Goal: Task Accomplishment & Management: Manage account settings

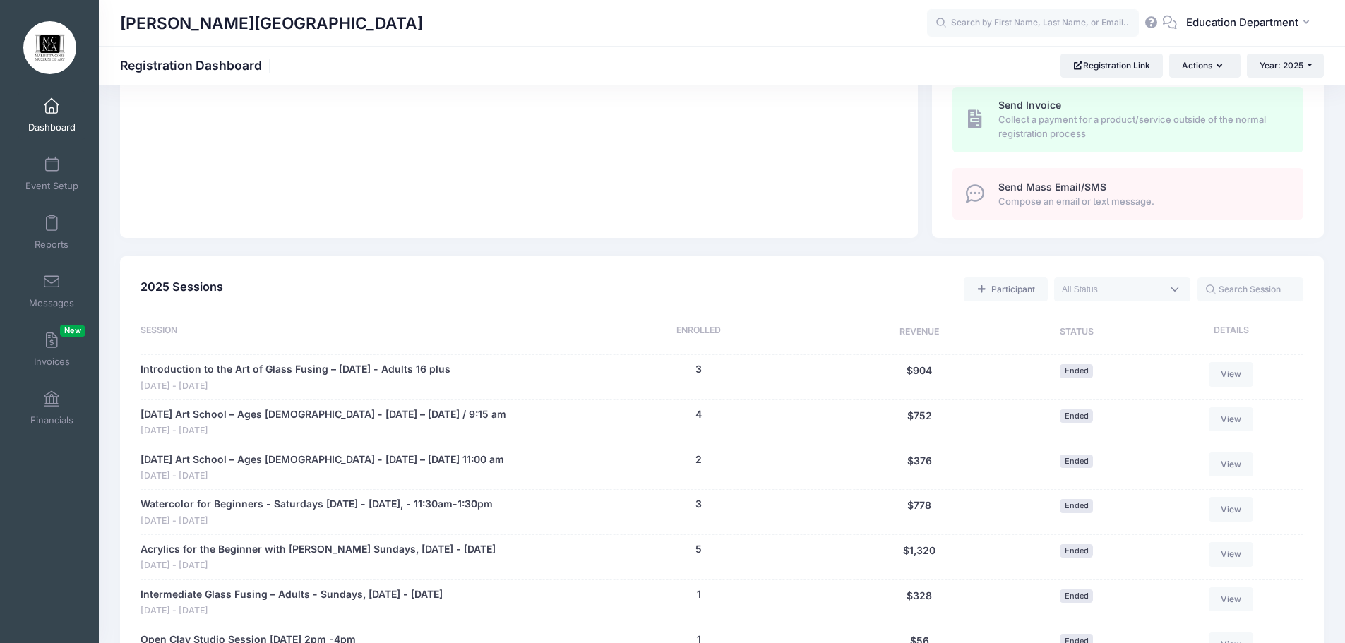
scroll to position [388, 0]
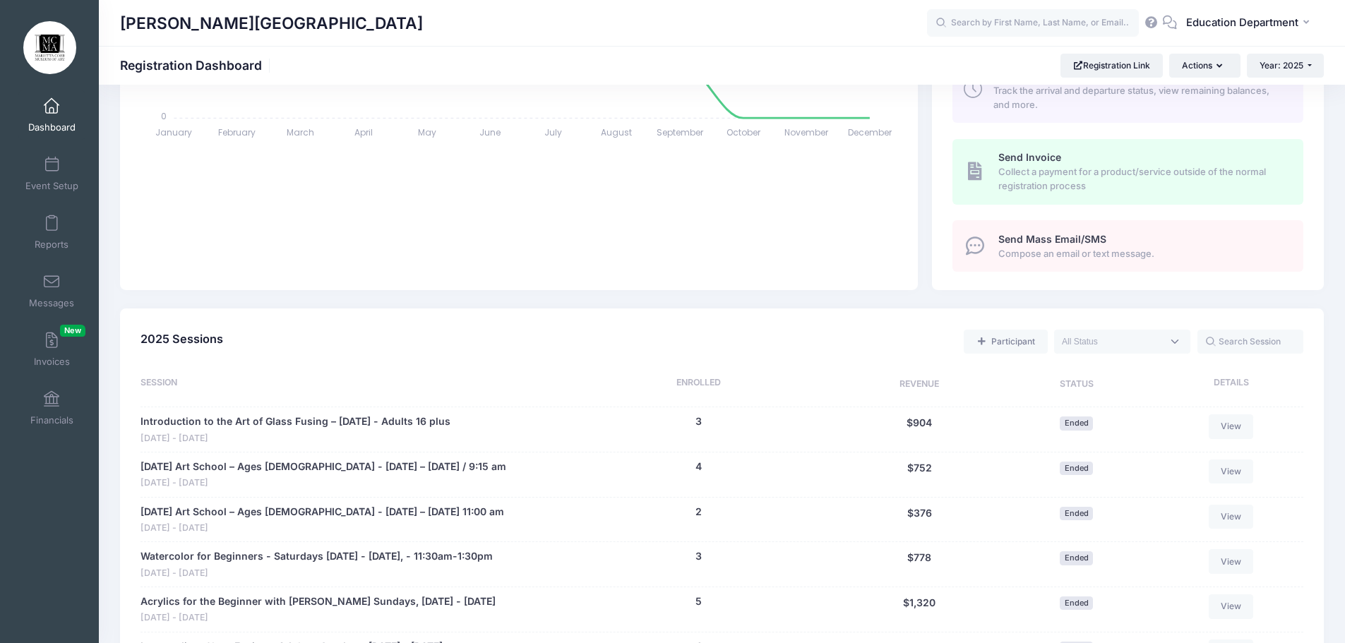
click at [1118, 345] on textarea "Search" at bounding box center [1112, 341] width 100 height 13
select select "future"
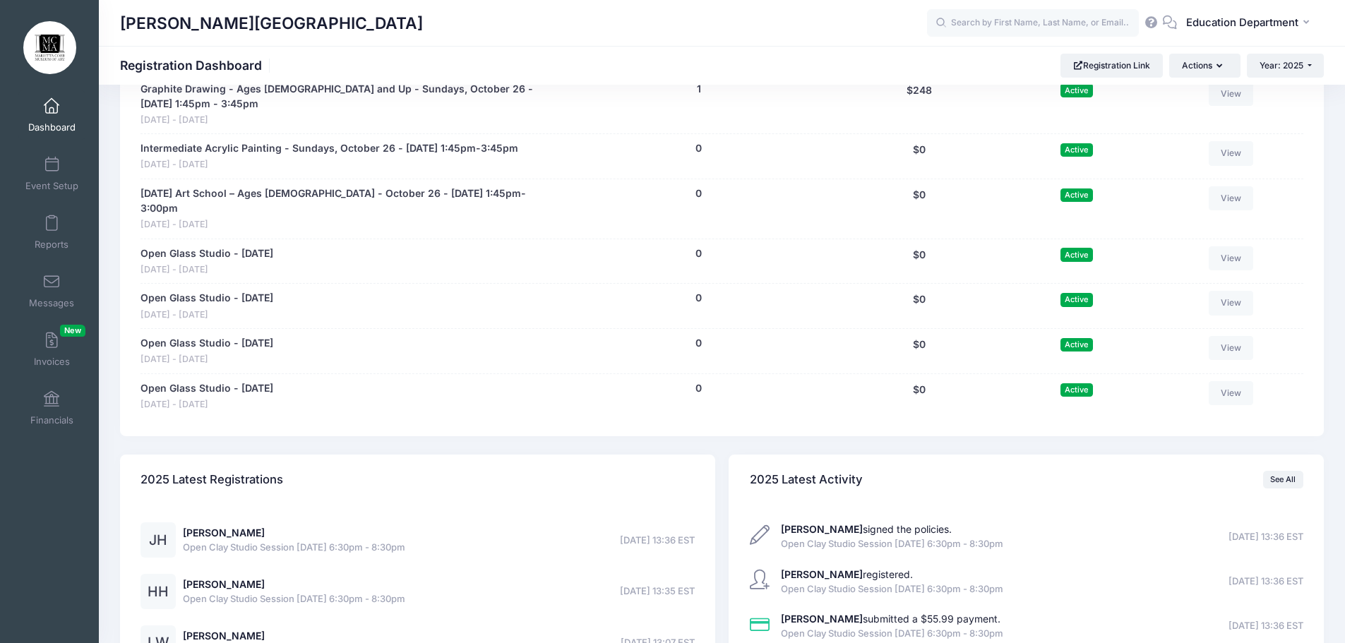
scroll to position [1658, 0]
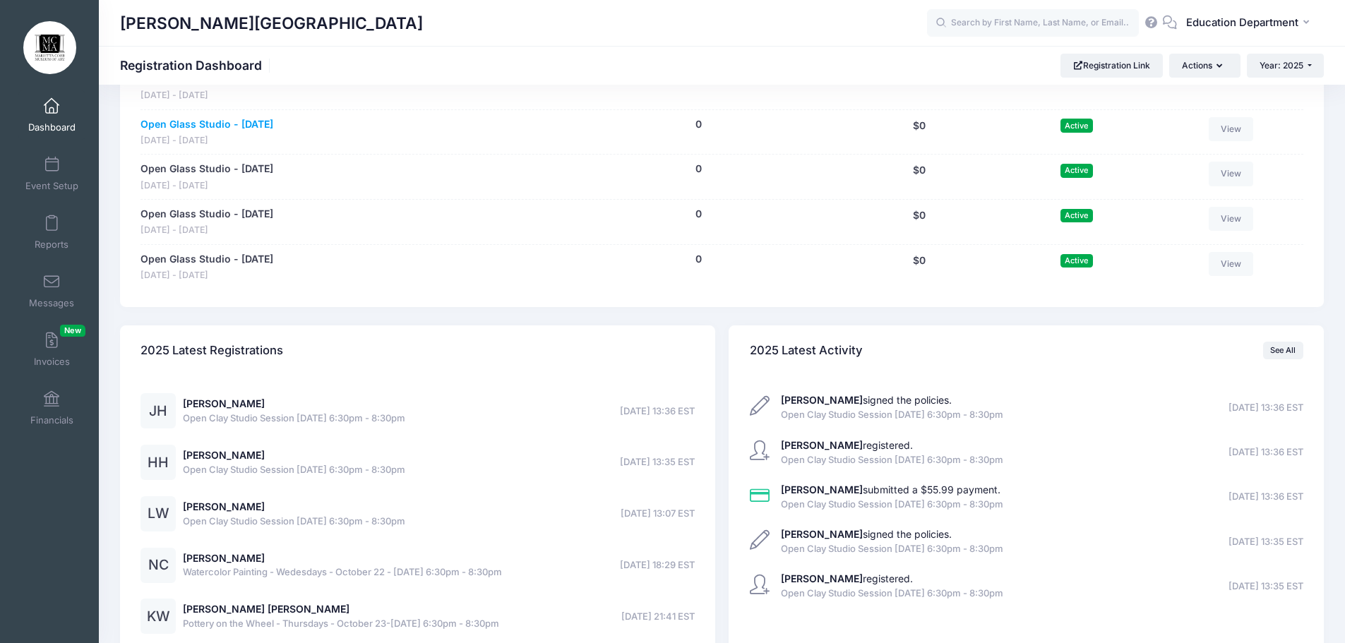
click at [234, 132] on link "Open Glass Studio - [DATE]" at bounding box center [206, 124] width 133 height 15
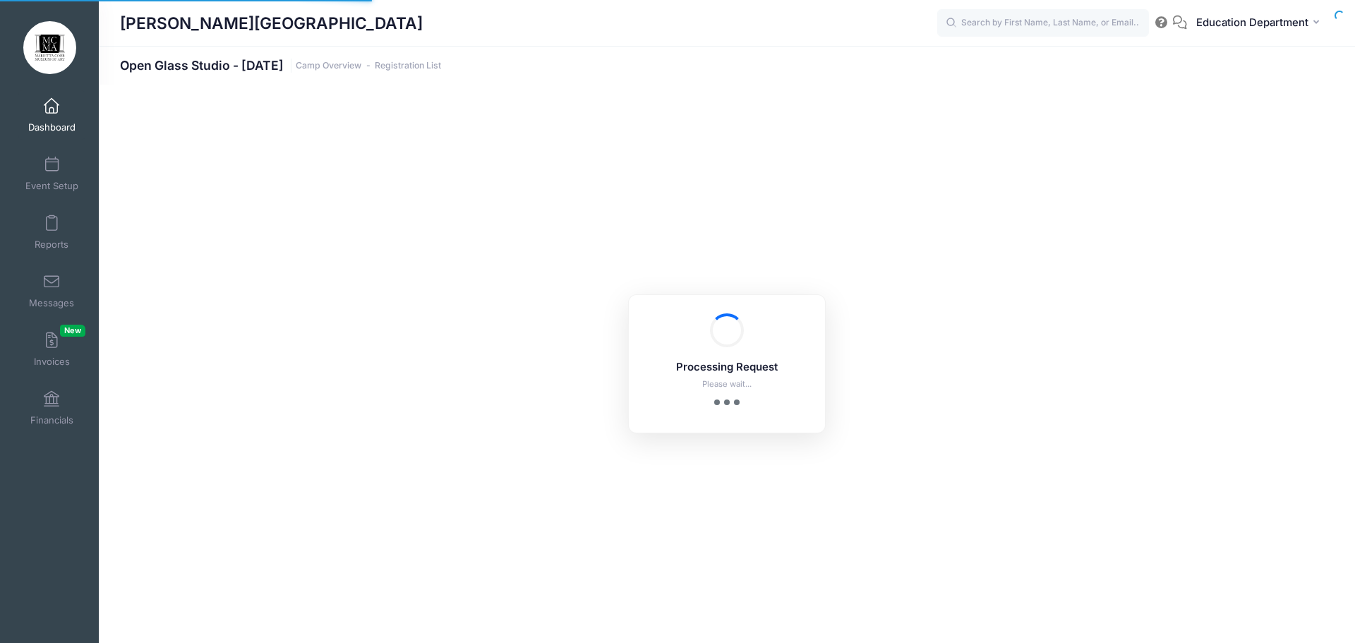
select select "10"
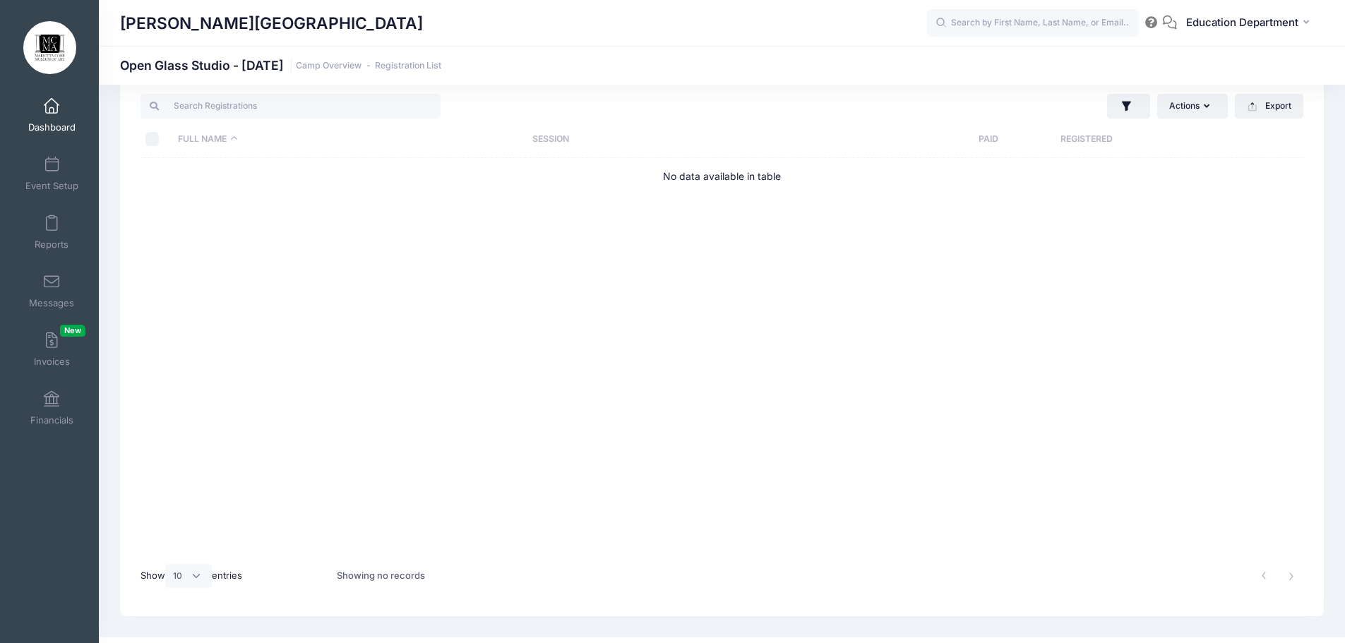
scroll to position [59, 0]
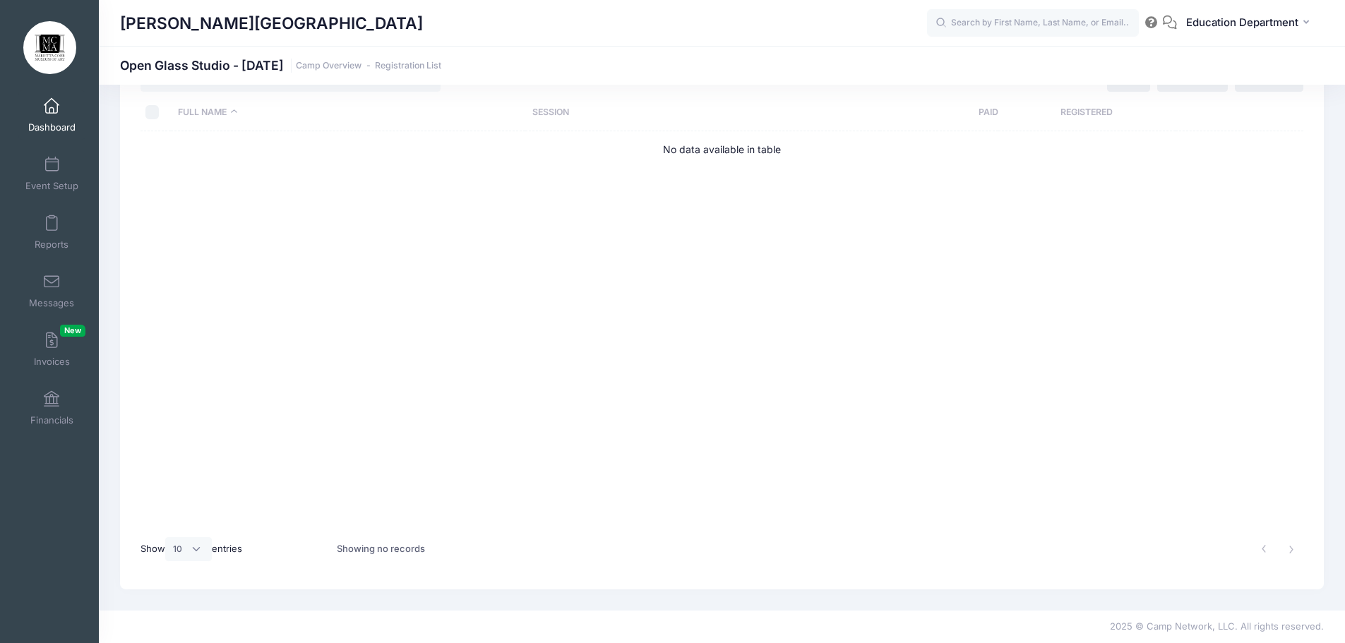
click at [337, 73] on div "Open Glass Studio - October 29 Camp Overview Registration List" at bounding box center [280, 66] width 321 height 20
click at [374, 44] on div "Marietta Cobb Museum of Art ED" at bounding box center [722, 23] width 1246 height 46
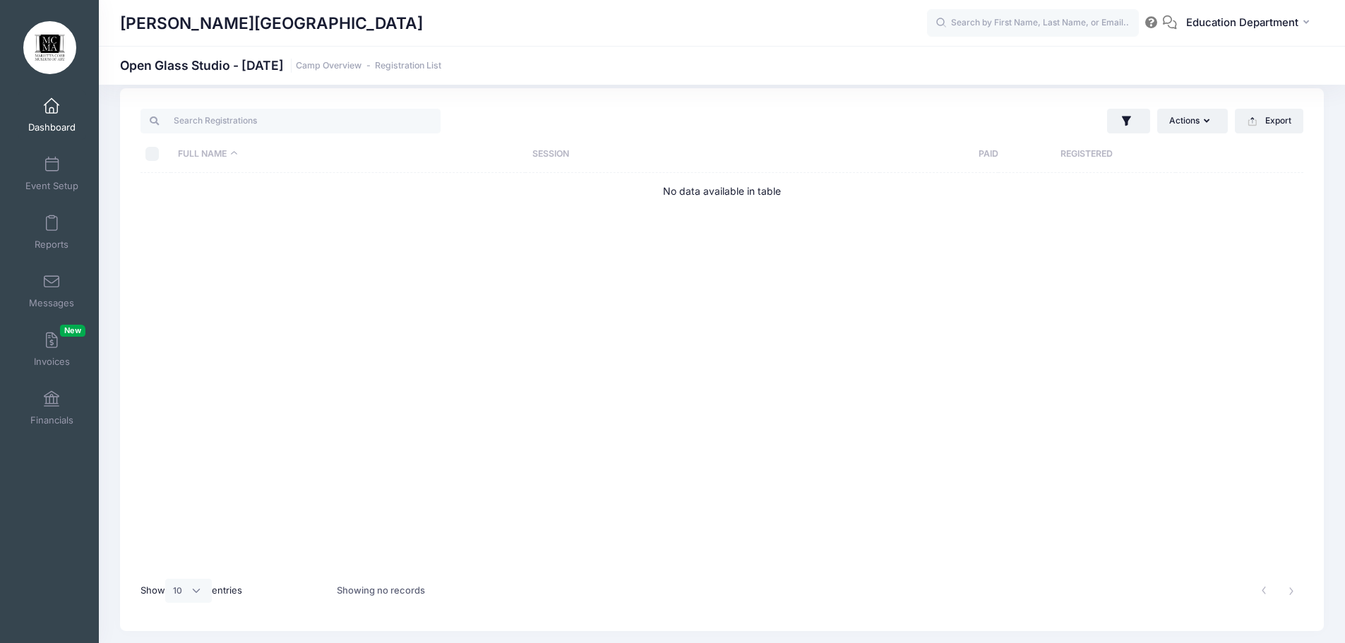
scroll to position [0, 0]
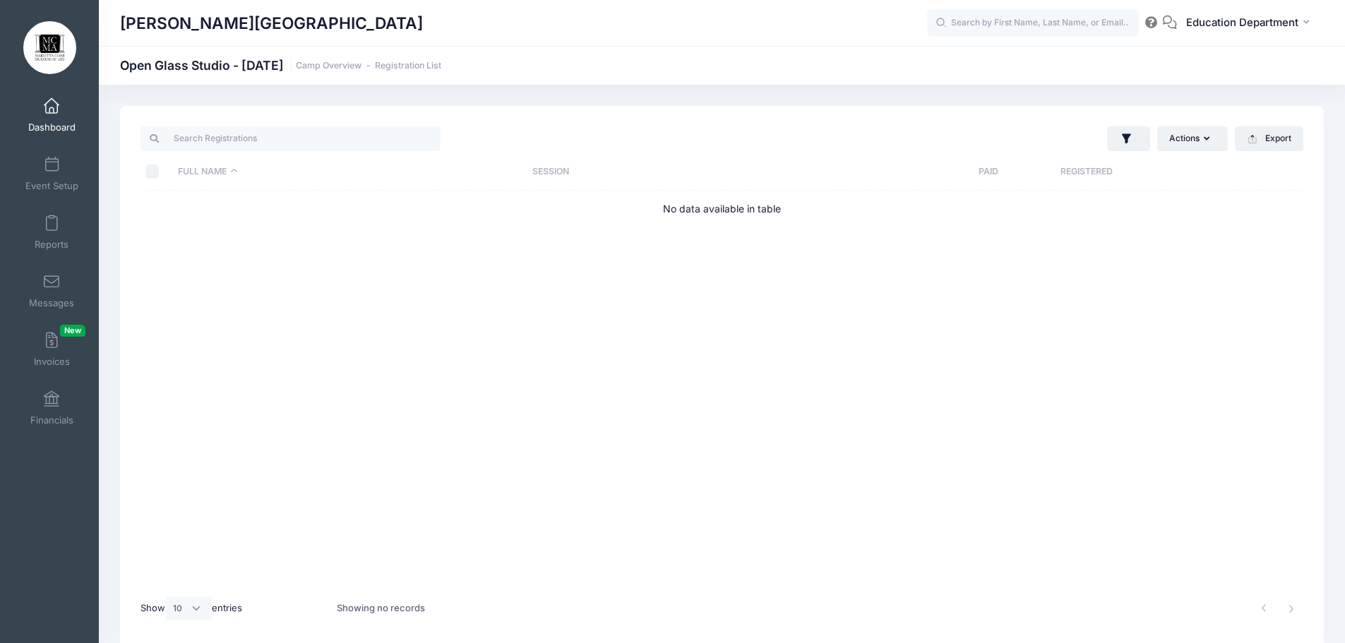
click at [228, 176] on th "Full Name" at bounding box center [348, 171] width 354 height 37
click at [238, 68] on h1 "Open Glass Studio - October 29 Camp Overview Registration List" at bounding box center [280, 65] width 321 height 15
click at [52, 178] on link "Event Setup" at bounding box center [51, 173] width 67 height 49
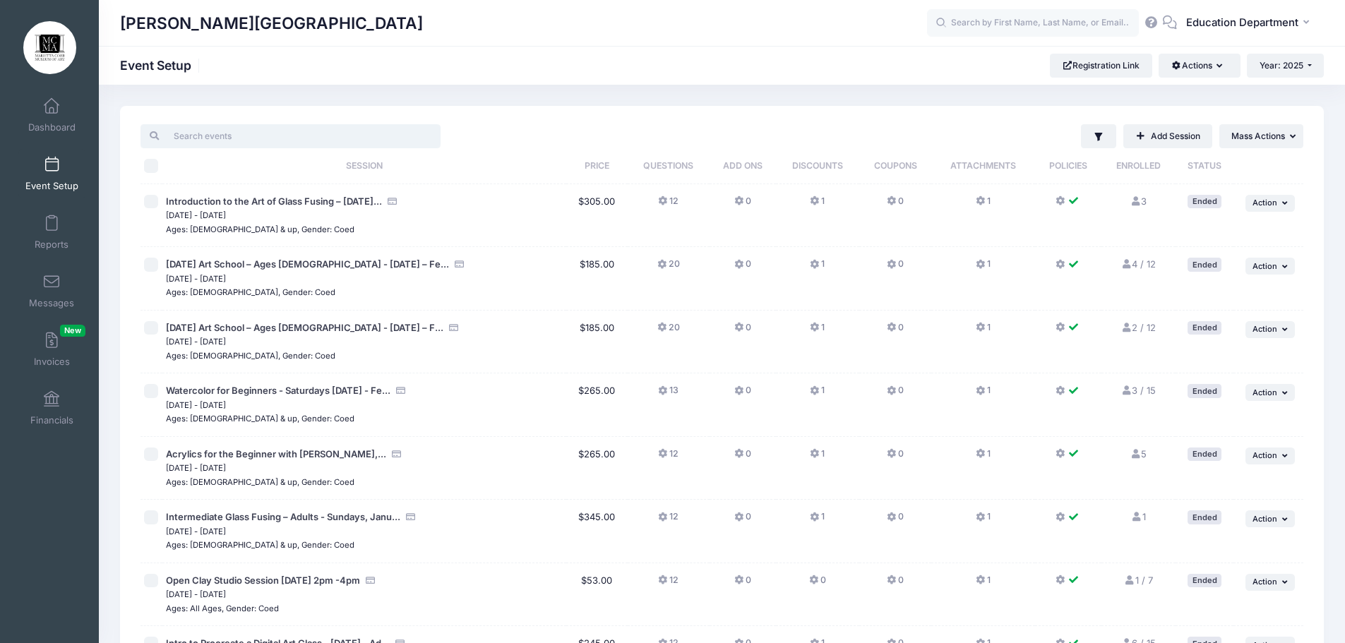
click at [403, 127] on input "search" at bounding box center [290, 136] width 300 height 24
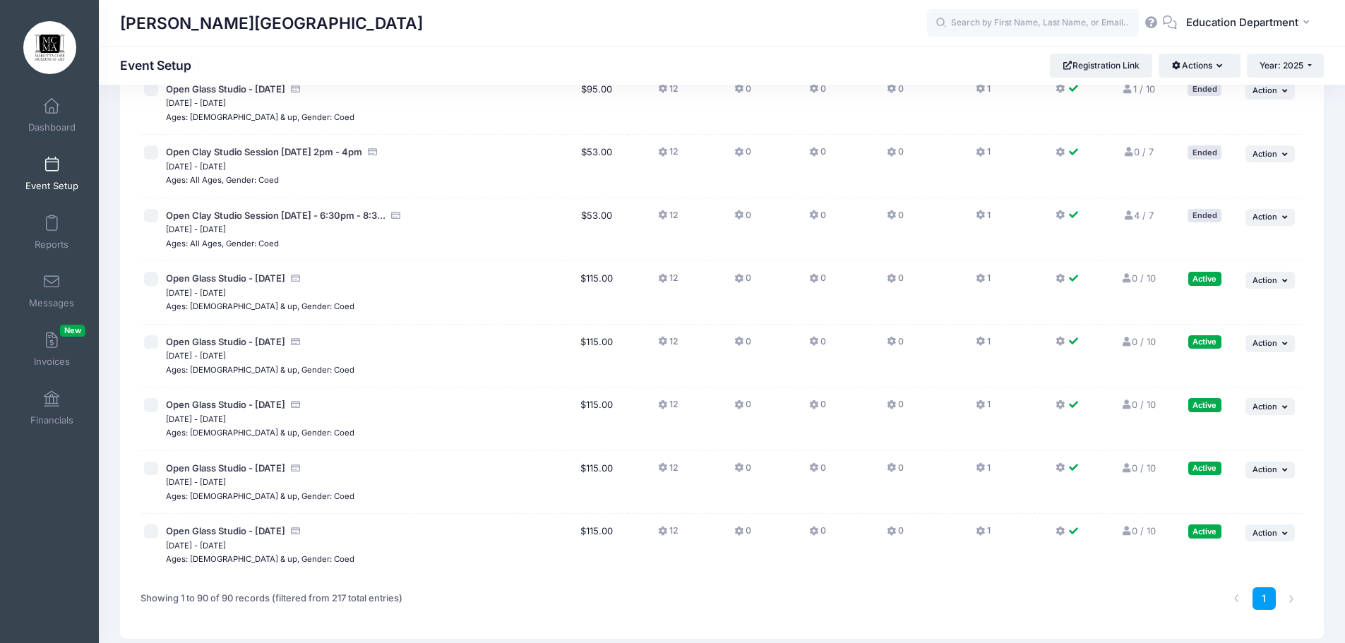
scroll to position [5356, 0]
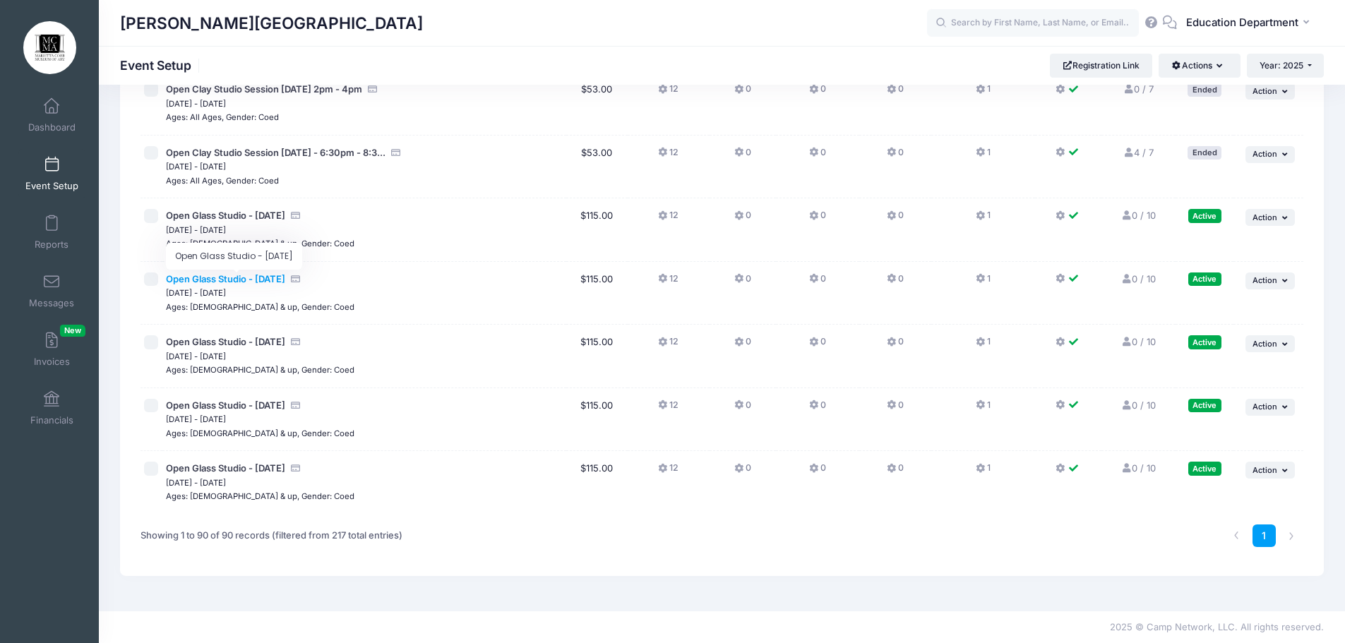
type input "open studio"
click at [285, 277] on span "Open Glass Studio - [DATE]" at bounding box center [225, 278] width 119 height 11
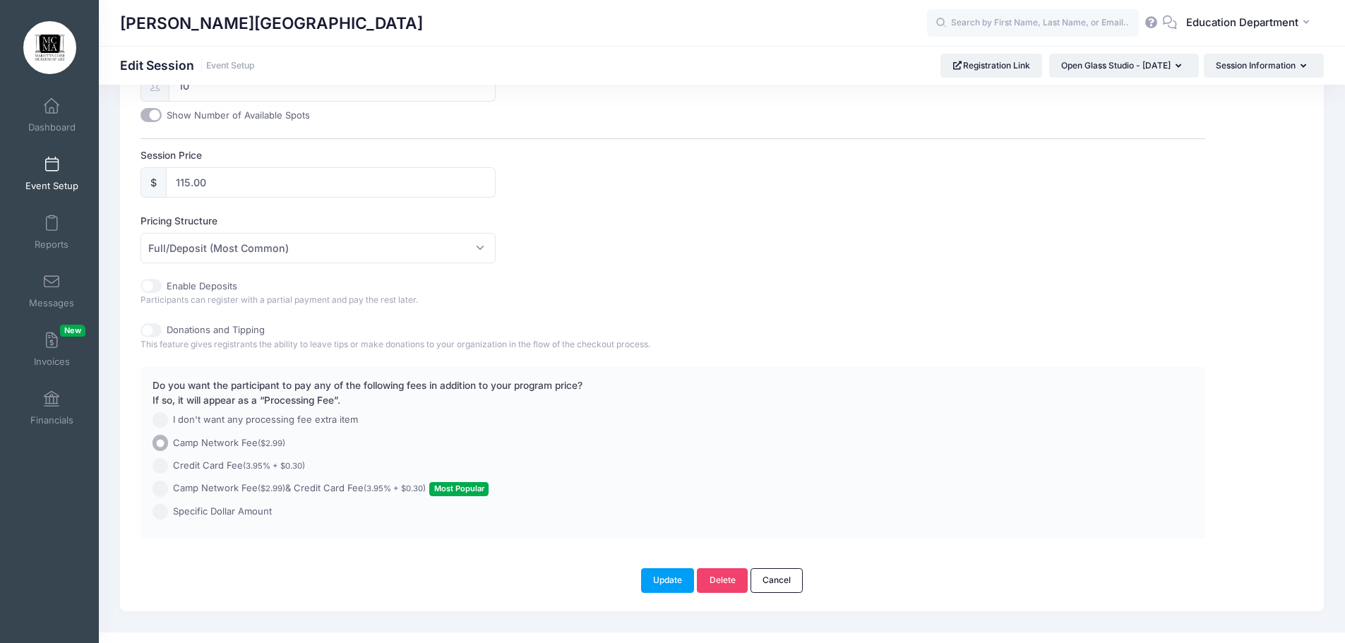
scroll to position [635, 0]
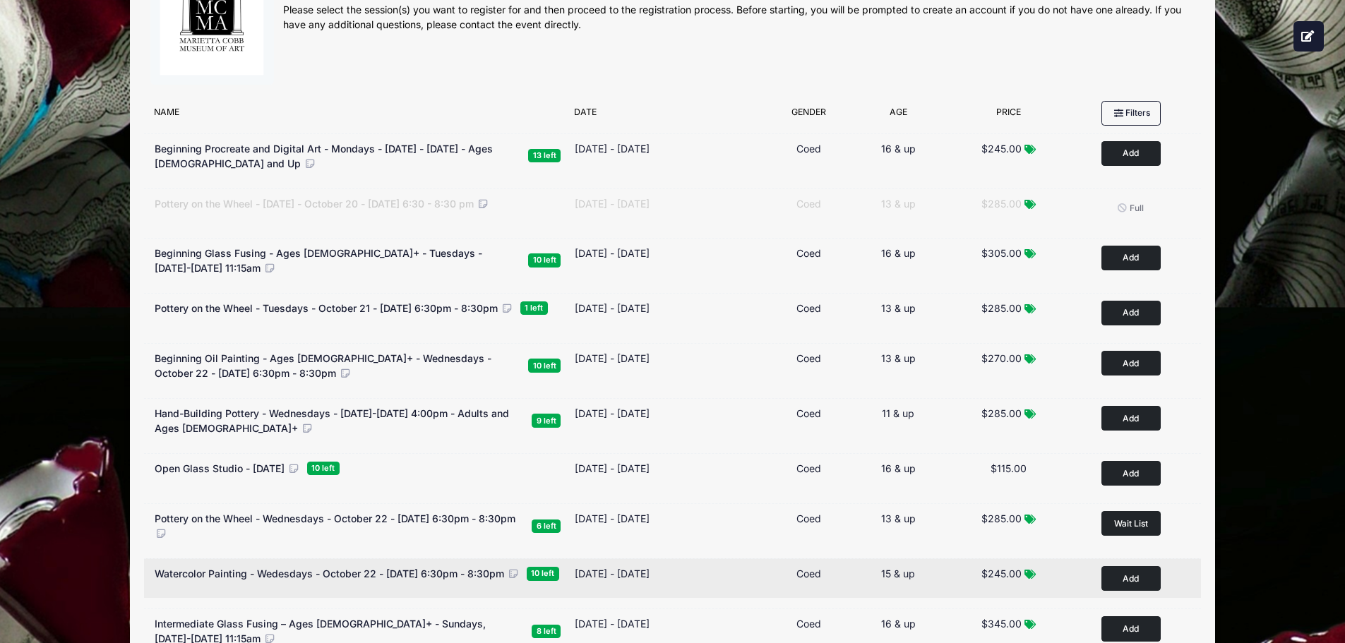
scroll to position [141, 0]
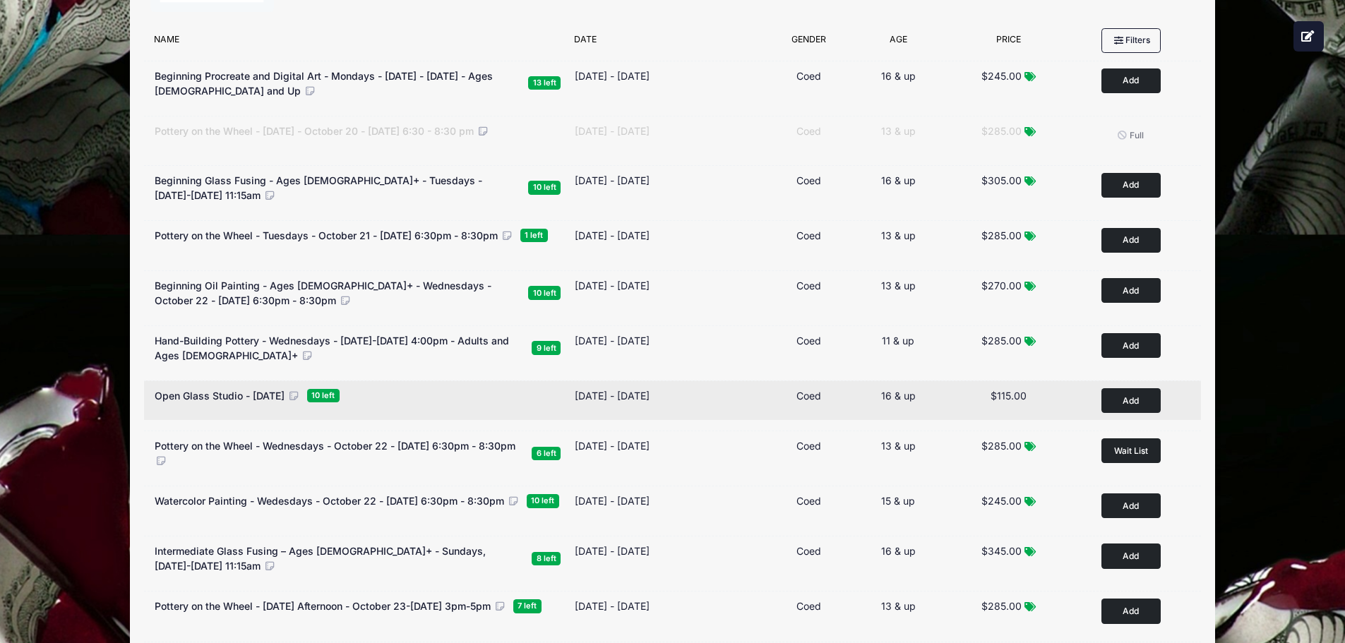
click at [231, 402] on span "Open Glass Studio - [DATE]" at bounding box center [220, 396] width 130 height 12
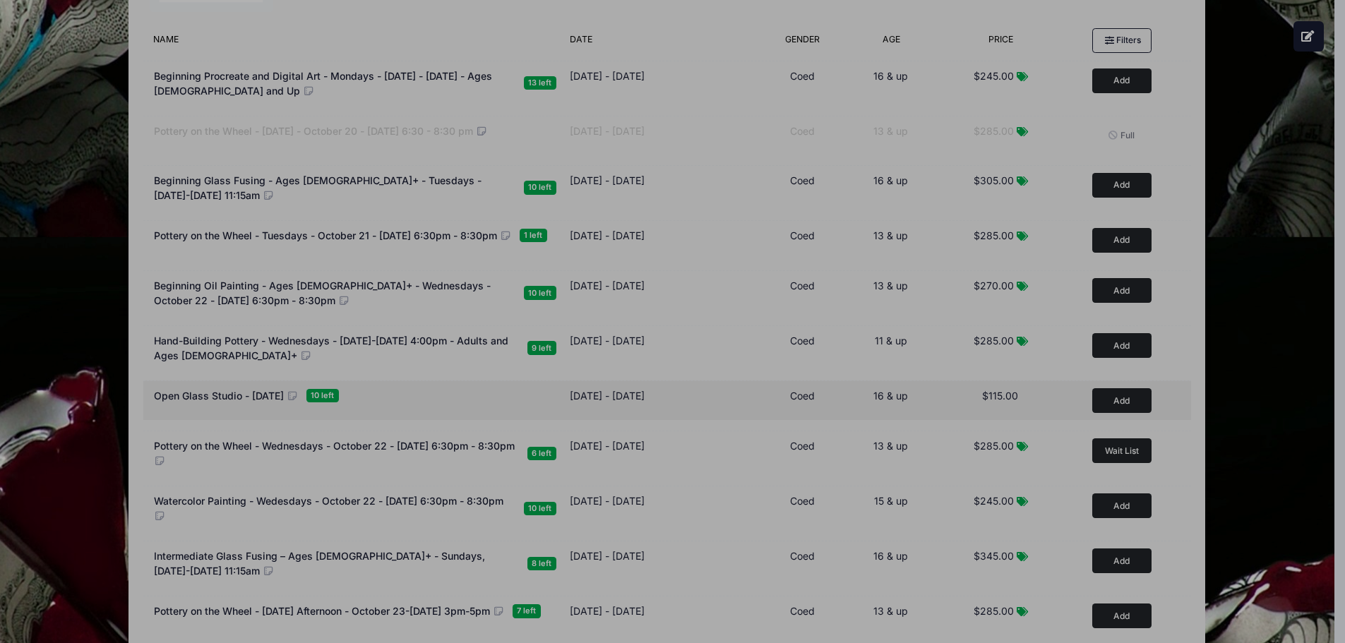
scroll to position [136, 0]
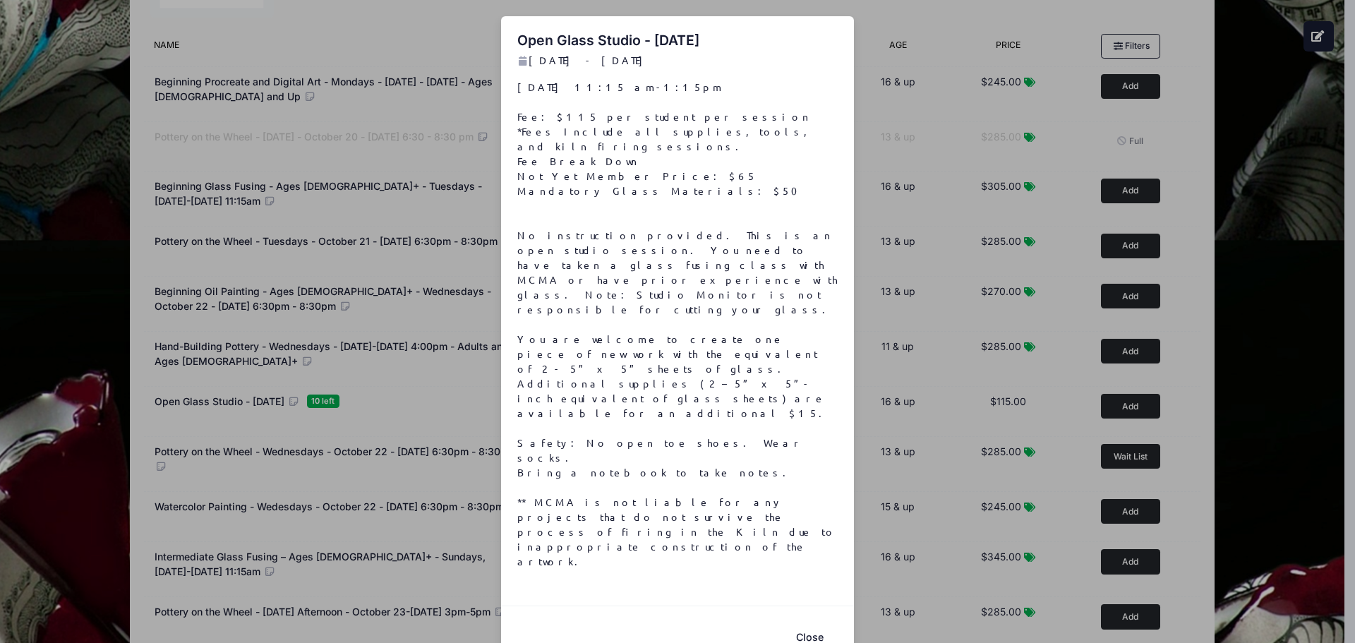
click at [806, 622] on button "Close" at bounding box center [810, 637] width 56 height 30
